Goal: Task Accomplishment & Management: Manage account settings

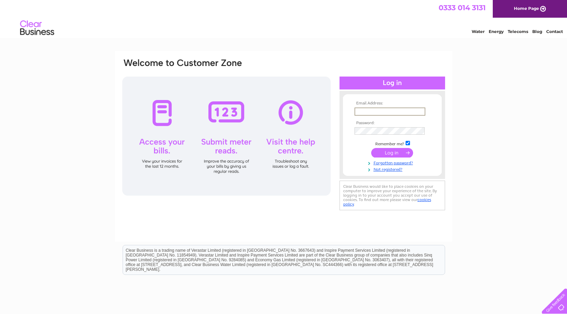
click at [373, 112] on input "text" at bounding box center [389, 112] width 71 height 8
type input "mail@clancydesignservices.com"
click at [390, 153] on input "submit" at bounding box center [392, 153] width 42 height 10
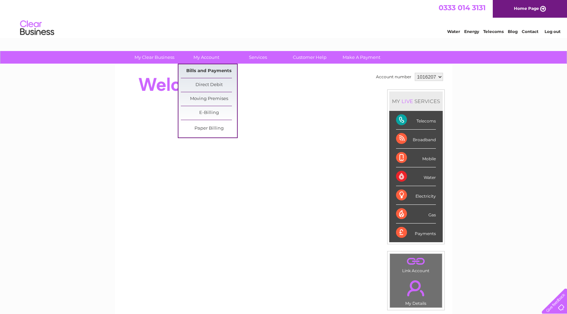
click at [203, 68] on link "Bills and Payments" at bounding box center [209, 71] width 56 height 14
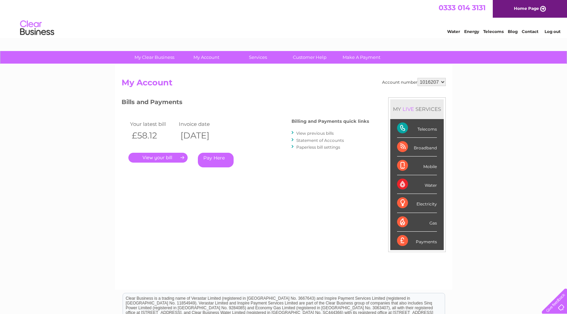
click at [157, 157] on link "." at bounding box center [157, 158] width 59 height 10
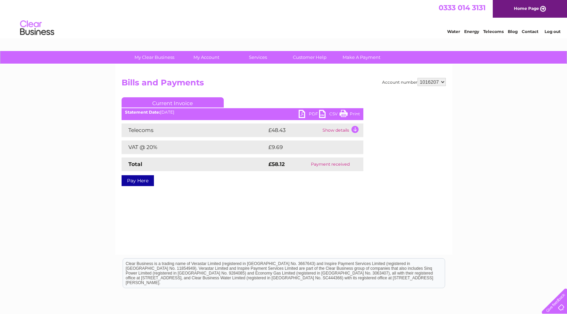
click at [313, 113] on link "PDF" at bounding box center [309, 115] width 20 height 10
click at [540, 7] on link "Home Page" at bounding box center [530, 9] width 74 height 18
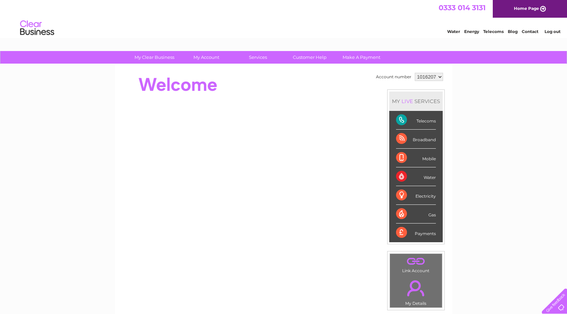
click at [550, 32] on link "Log out" at bounding box center [552, 31] width 16 height 5
